Goal: Task Accomplishment & Management: Manage account settings

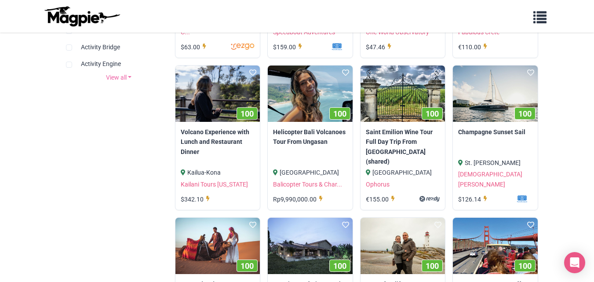
scroll to position [382, 0]
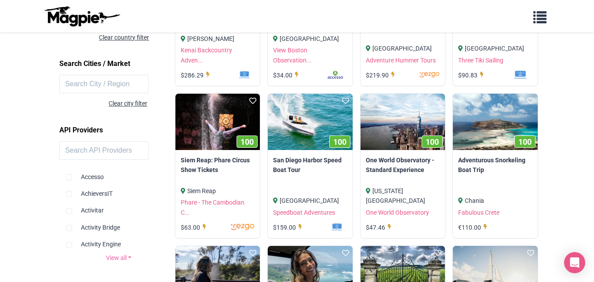
scroll to position [0, 0]
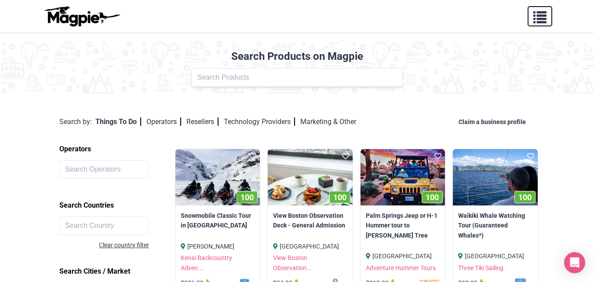
click at [541, 18] on span "button" at bounding box center [539, 15] width 13 height 13
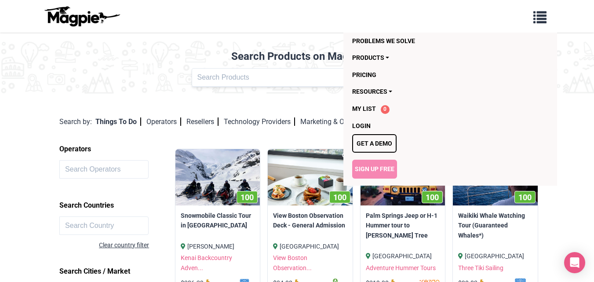
click at [372, 169] on link "Sign Up Free" at bounding box center [374, 169] width 45 height 18
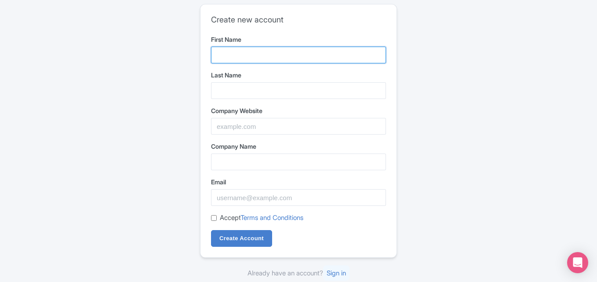
click at [284, 61] on input "First Name" at bounding box center [298, 55] width 175 height 17
type input "fiza"
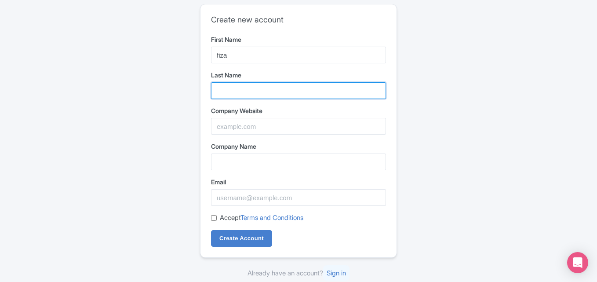
click at [248, 91] on input "Last Name" at bounding box center [298, 90] width 175 height 17
type input "ansari"
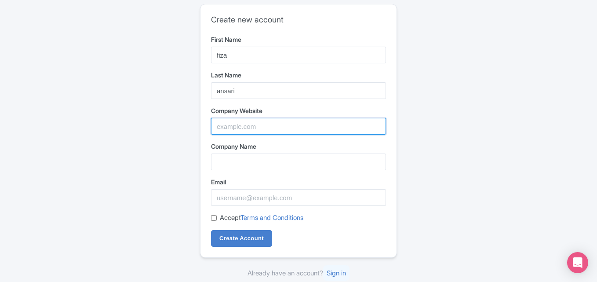
click at [245, 120] on input "Company Website" at bounding box center [298, 126] width 175 height 17
paste input "https://satta-king-fastresult.com/"
type input "https://satta-king-fastresult.com/"
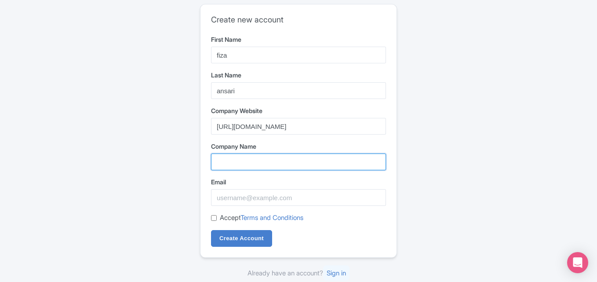
click at [226, 165] on input "Company Name" at bounding box center [298, 161] width 175 height 17
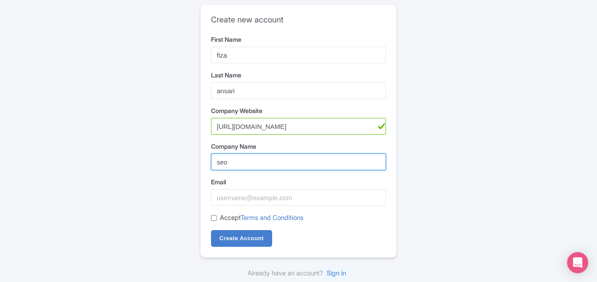
type input "seo"
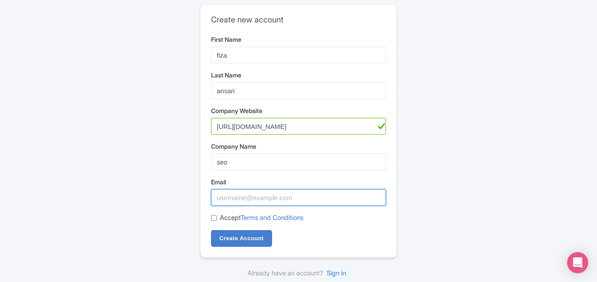
click at [306, 195] on input "Email" at bounding box center [298, 197] width 175 height 17
click at [303, 197] on input "Email" at bounding box center [298, 197] width 175 height 17
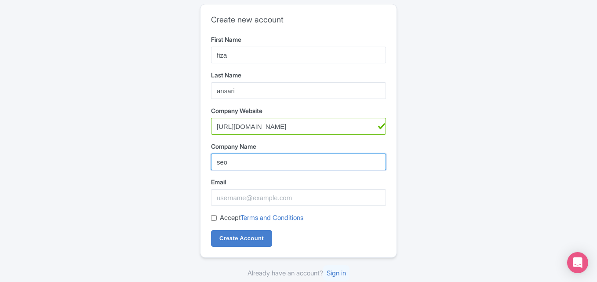
drag, startPoint x: 240, startPoint y: 157, endPoint x: 212, endPoint y: 160, distance: 28.8
click at [212, 160] on input "seo" at bounding box center [298, 161] width 175 height 17
click at [248, 182] on label "Email" at bounding box center [298, 181] width 175 height 9
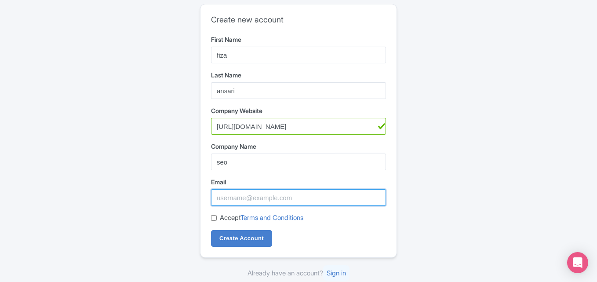
click at [248, 189] on input "Email" at bounding box center [298, 197] width 175 height 17
paste input "sattakingresultfast@gmail.com"
type input "sattakingresultfast@gmail.com"
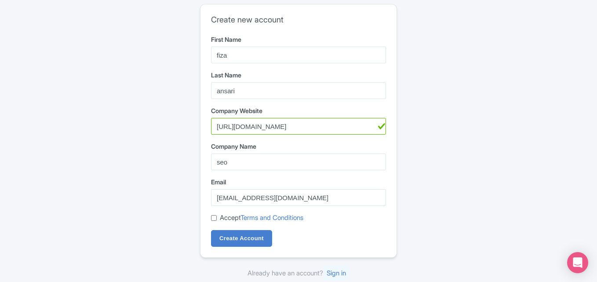
click at [213, 217] on input "Accept Terms and Conditions" at bounding box center [214, 218] width 6 height 6
checkbox input "true"
click at [235, 235] on input "Create Account" at bounding box center [241, 238] width 61 height 17
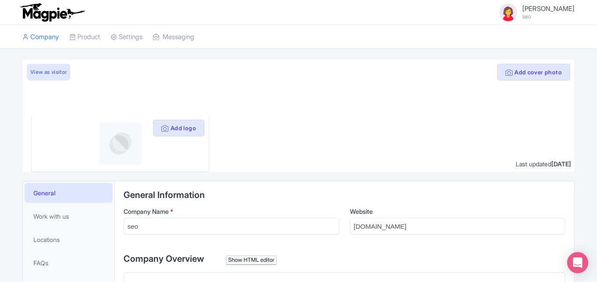
click at [553, 14] on small "seo" at bounding box center [548, 17] width 52 height 6
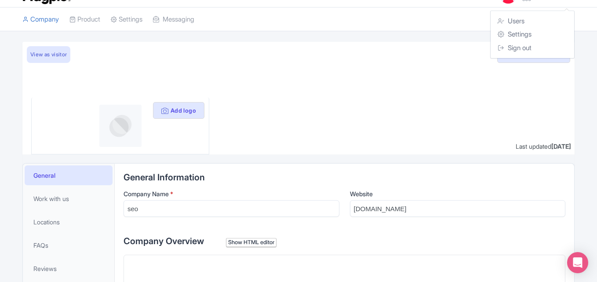
scroll to position [106, 0]
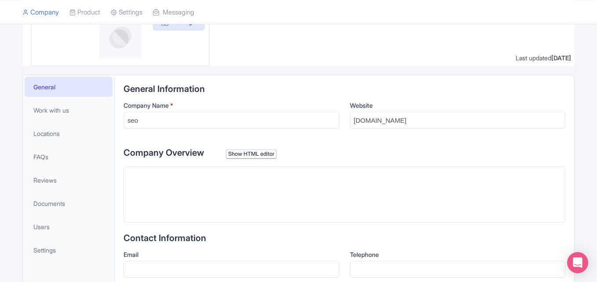
click at [295, 205] on trix-editor at bounding box center [345, 194] width 442 height 56
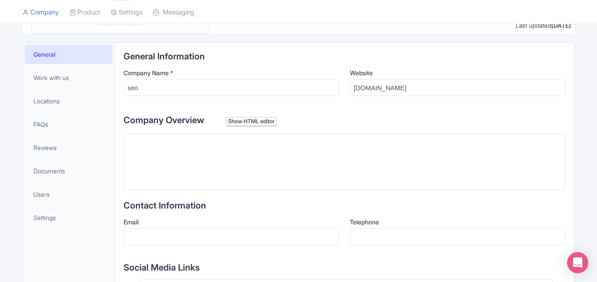
scroll to position [138, 0]
click at [285, 132] on div "Company Overview Show HTML editor Bold Italic Strikethrough Link Heading Quote …" at bounding box center [345, 152] width 442 height 76
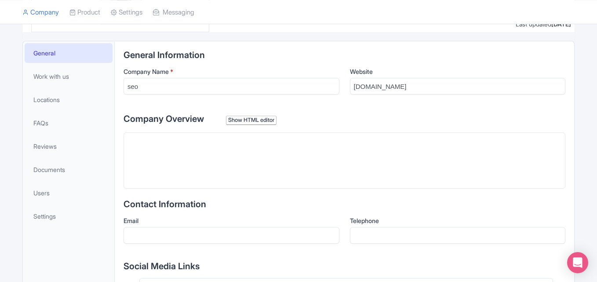
click at [182, 175] on trix-editor at bounding box center [345, 160] width 442 height 56
click at [266, 117] on div "Show HTML editor" at bounding box center [251, 120] width 51 height 9
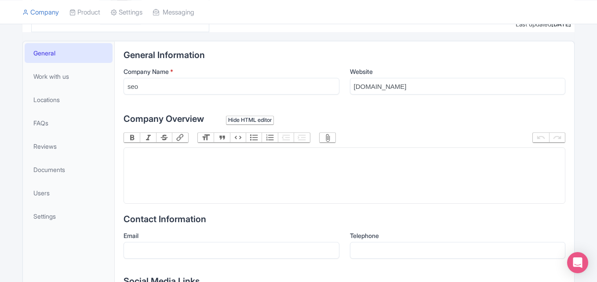
click at [195, 153] on trix-editor at bounding box center [345, 175] width 442 height 56
paste trix-editor "<div><strong>Agra Bazar Satta King</strong> is one of the most popular markets …"
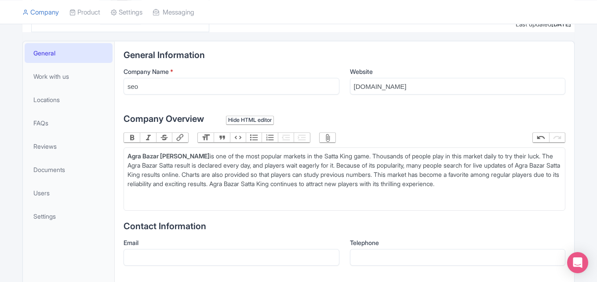
type trix-editor "<div><strong>Agra Bazar Satta King</strong> is one of the most popular markets …"
drag, startPoint x: 193, startPoint y: 153, endPoint x: 125, endPoint y: 149, distance: 68.3
click at [125, 149] on trix-editor "Agra Bazar Satta King is one of the most popular markets in the Satta King game…" at bounding box center [345, 178] width 442 height 63
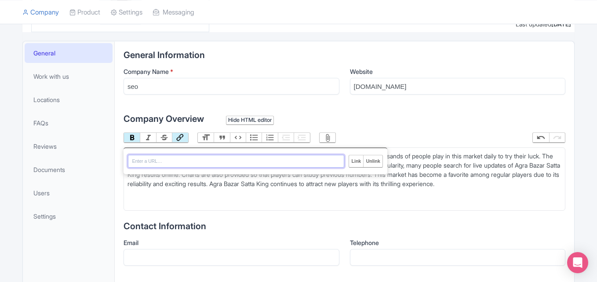
click at [182, 137] on button "Link" at bounding box center [180, 138] width 16 height 10
paste input "Agra Bazar Satta King is one of the most popular markets in the Satta King game…"
type input "Agra Bazar Satta King is one of the most popular markets in the Satta King game…"
paste input "https://satta-king-fastresult.com/"
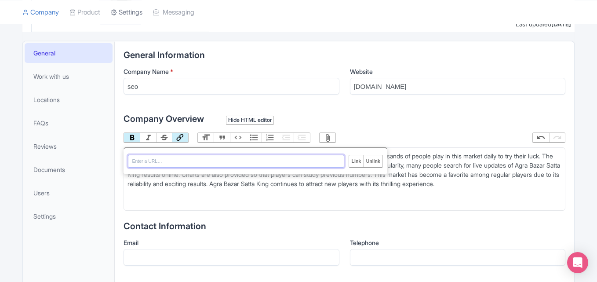
type input "https://satta-king-fastresult.com/"
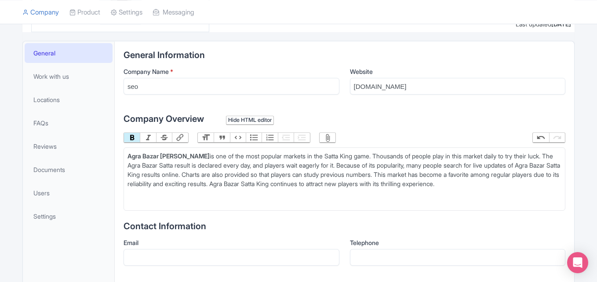
click at [180, 137] on button "Link" at bounding box center [180, 138] width 16 height 10
click at [199, 189] on div at bounding box center [344, 197] width 434 height 18
drag, startPoint x: 193, startPoint y: 156, endPoint x: 127, endPoint y: 158, distance: 65.1
click at [127, 158] on div "Agra Bazar Satta King is one of the most popular markets in the Satta King game…" at bounding box center [344, 169] width 434 height 37
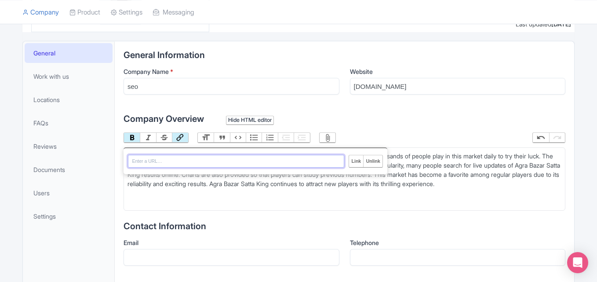
click at [181, 137] on button "Link" at bounding box center [180, 138] width 16 height 10
paste input "https://satta-king-fastresult.com/"
type input "https://satta-king-fastresult.com/"
click at [354, 160] on input "Link" at bounding box center [356, 160] width 14 height 11
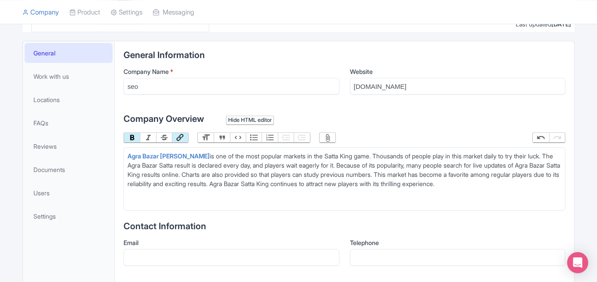
click at [275, 175] on div "Agra Bazar Satta King is one of the most popular markets in the Satta King game…" at bounding box center [344, 169] width 434 height 37
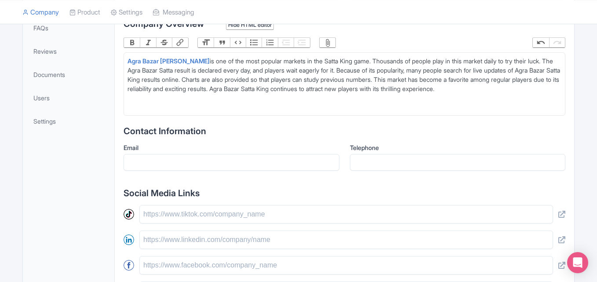
scroll to position [244, 0]
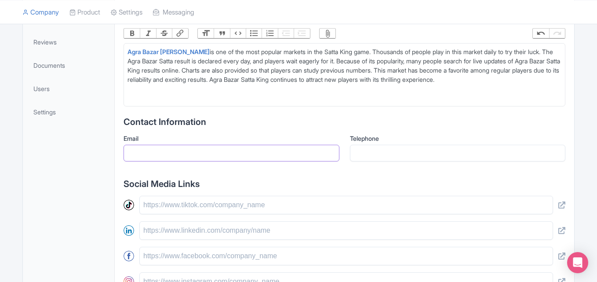
click at [194, 160] on input "Email" at bounding box center [232, 153] width 216 height 17
paste input "[EMAIL_ADDRESS][DOMAIN_NAME]"
type input "[EMAIL_ADDRESS][DOMAIN_NAME]"
click at [398, 153] on input "Telephone" at bounding box center [458, 153] width 216 height 17
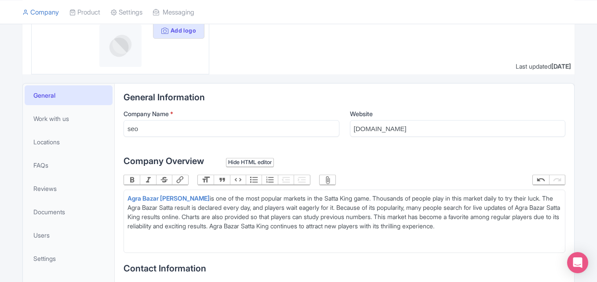
scroll to position [97, 0]
type input "0987654321"
drag, startPoint x: 199, startPoint y: 119, endPoint x: 288, endPoint y: 137, distance: 90.6
click at [288, 137] on div "Company Name * seo" at bounding box center [232, 123] width 216 height 28
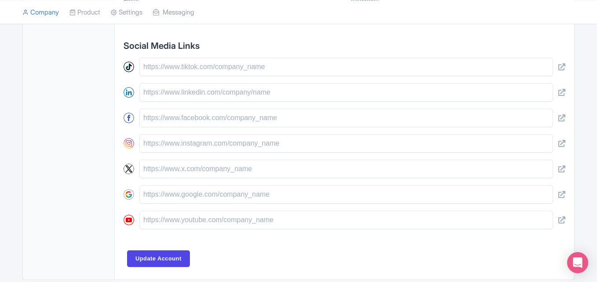
scroll to position [386, 0]
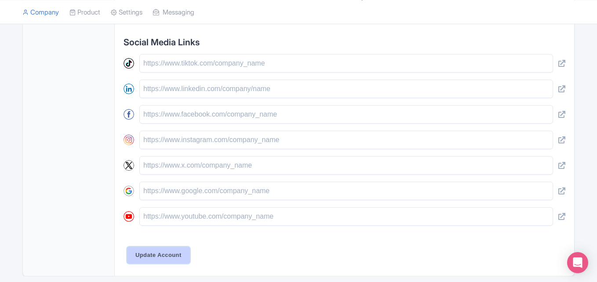
click at [173, 253] on input "Update Account" at bounding box center [158, 255] width 63 height 17
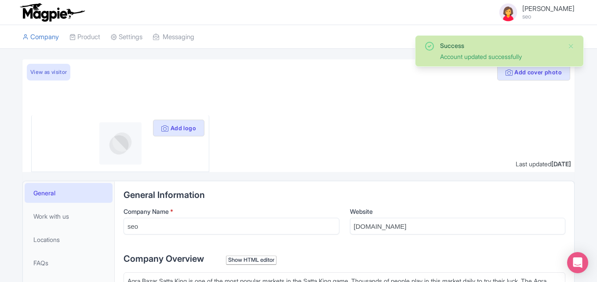
click at [551, 4] on link "fiza ansari seo" at bounding box center [533, 12] width 82 height 21
click at [572, 44] on button "Close" at bounding box center [571, 46] width 7 height 11
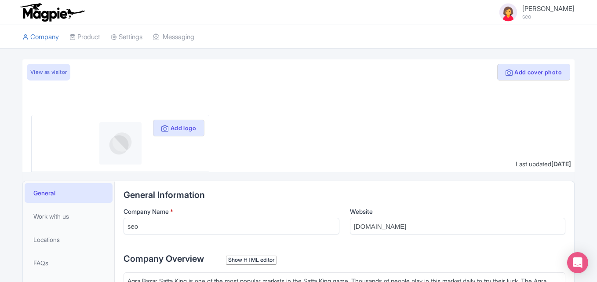
click at [554, 10] on span "fiza ansari" at bounding box center [548, 8] width 52 height 8
click at [526, 37] on link "Users" at bounding box center [533, 39] width 84 height 14
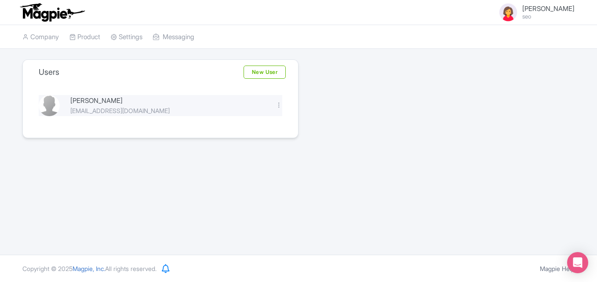
click at [108, 109] on div "[EMAIL_ADDRESS][DOMAIN_NAME]" at bounding box center [167, 110] width 195 height 9
click at [519, 16] on img at bounding box center [508, 12] width 21 height 21
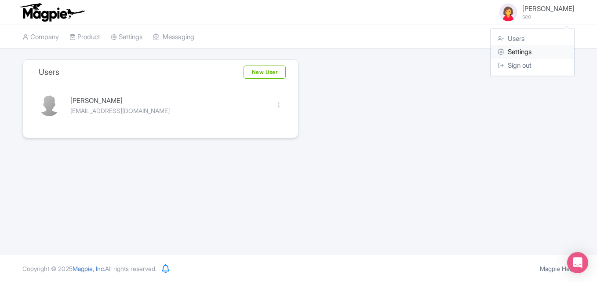
click at [522, 51] on link "Settings" at bounding box center [533, 52] width 84 height 14
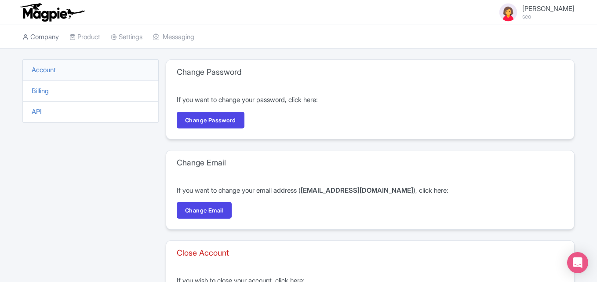
click at [36, 37] on link "Company" at bounding box center [40, 37] width 36 height 24
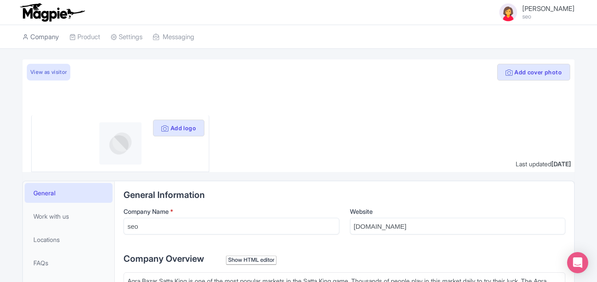
click at [48, 38] on link "Company" at bounding box center [40, 37] width 36 height 24
click at [63, 73] on link "View as visitor" at bounding box center [49, 72] width 44 height 17
